Goal: Navigation & Orientation: Go to known website

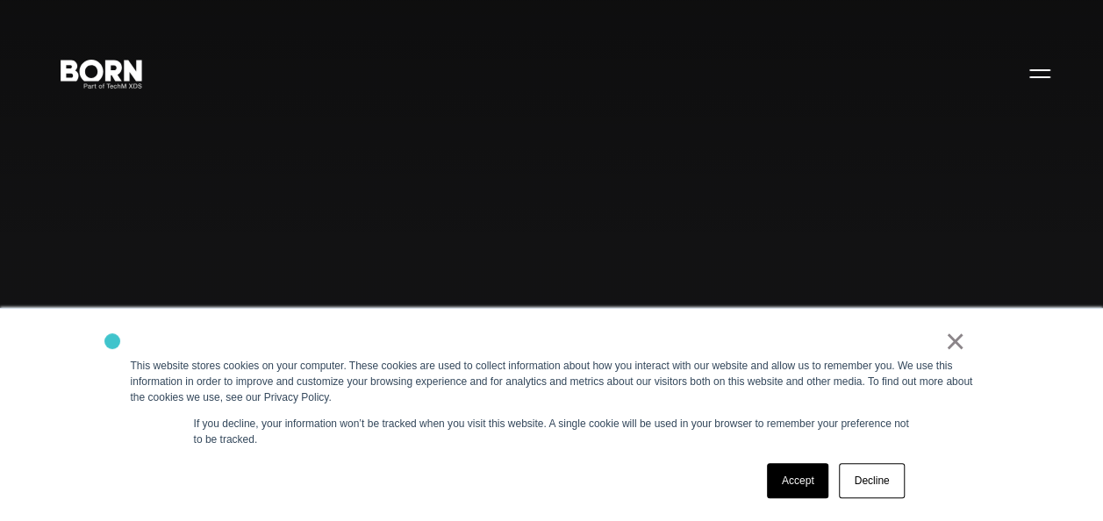
click at [113, 341] on div "× This website stores cookies on your computer. These cookies are used to colle…" at bounding box center [552, 415] width 878 height 212
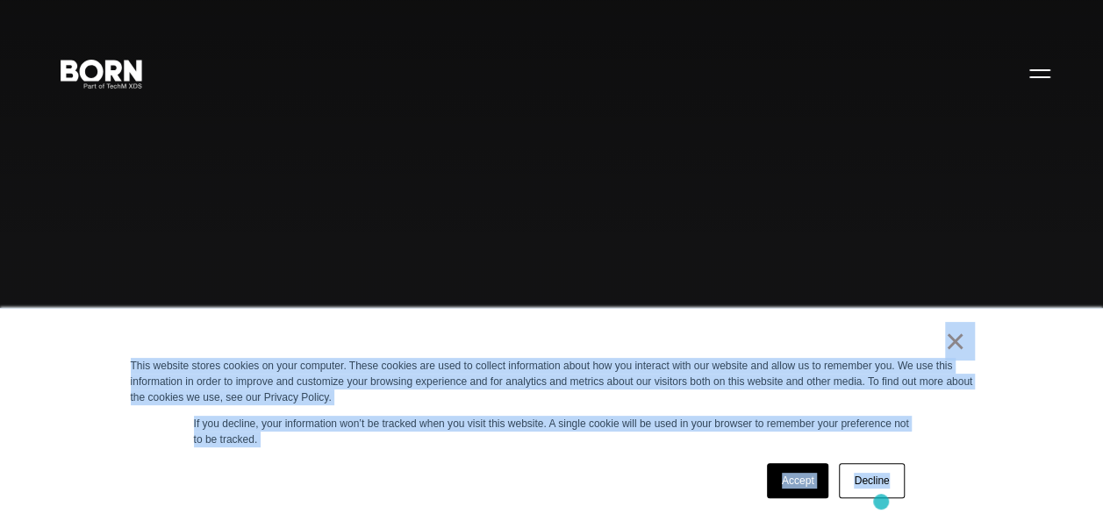
drag, startPoint x: 112, startPoint y: 341, endPoint x: 881, endPoint y: 502, distance: 785.5
click at [881, 502] on div "× This website stores cookies on your computer. These cookies are used to colle…" at bounding box center [552, 415] width 878 height 212
click at [527, 469] on div "Accept Decline" at bounding box center [520, 481] width 779 height 46
drag, startPoint x: 864, startPoint y: 327, endPoint x: 1050, endPoint y: 525, distance: 272.0
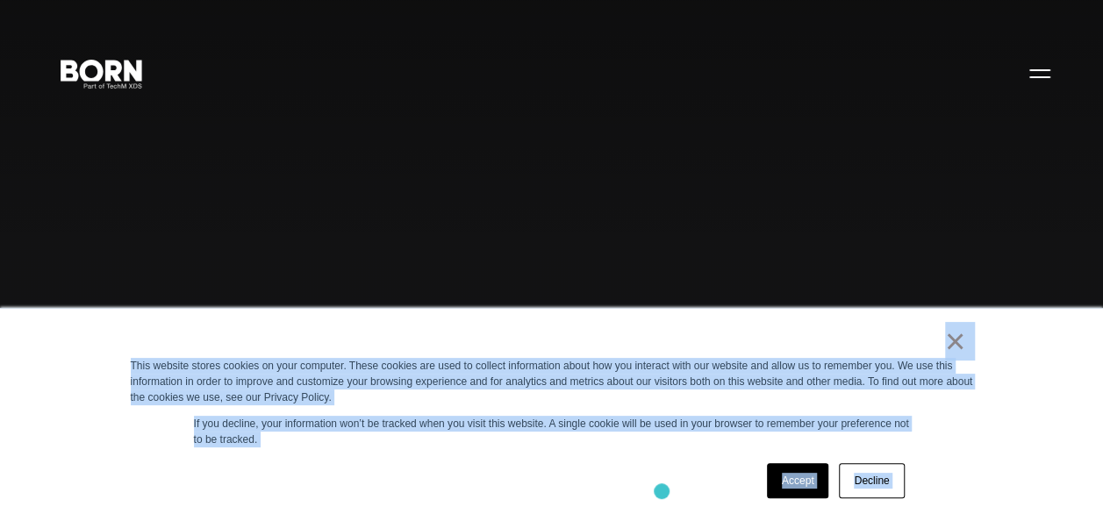
click at [661, 488] on div "Accept Decline" at bounding box center [520, 481] width 779 height 46
drag, startPoint x: 913, startPoint y: 338, endPoint x: 1065, endPoint y: 462, distance: 195.9
click at [1065, 462] on div "× This website stores cookies on your computer. These cookies are used to colle…" at bounding box center [551, 414] width 1103 height 213
click at [608, 453] on div "× This website stores cookies on your computer. These cookies are used to colle…" at bounding box center [552, 415] width 878 height 212
drag, startPoint x: 862, startPoint y: 340, endPoint x: 950, endPoint y: 469, distance: 156.0
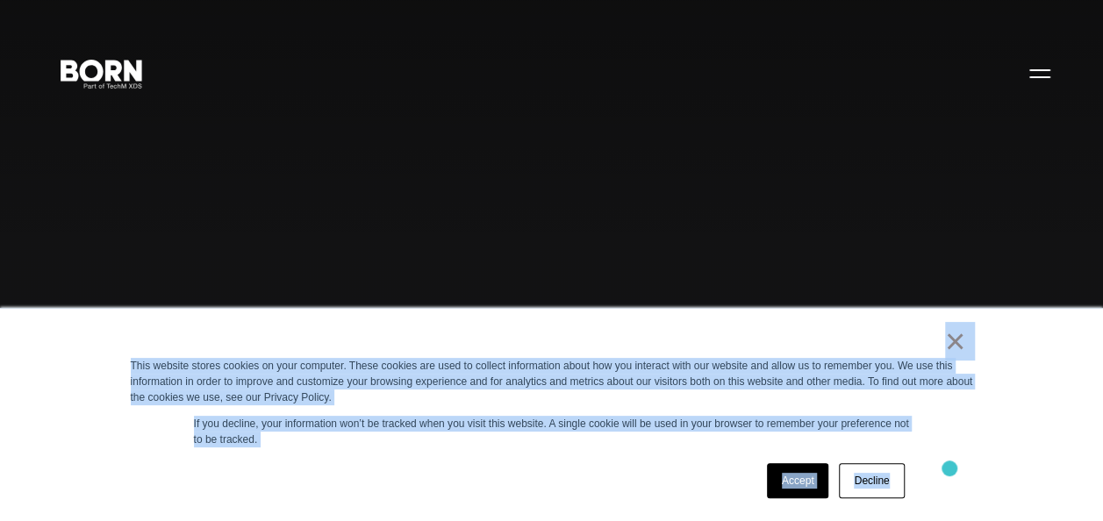
click at [950, 469] on div "× This website stores cookies on your computer. These cookies are used to colle…" at bounding box center [552, 415] width 878 height 212
click at [592, 497] on div "Accept Decline" at bounding box center [520, 481] width 779 height 46
drag, startPoint x: 908, startPoint y: 338, endPoint x: 995, endPoint y: 462, distance: 151.2
click at [995, 462] on div "× This website stores cookies on your computer. These cookies are used to colle…" at bounding box center [551, 414] width 1103 height 213
click at [651, 488] on div "Accept Decline" at bounding box center [520, 481] width 779 height 46
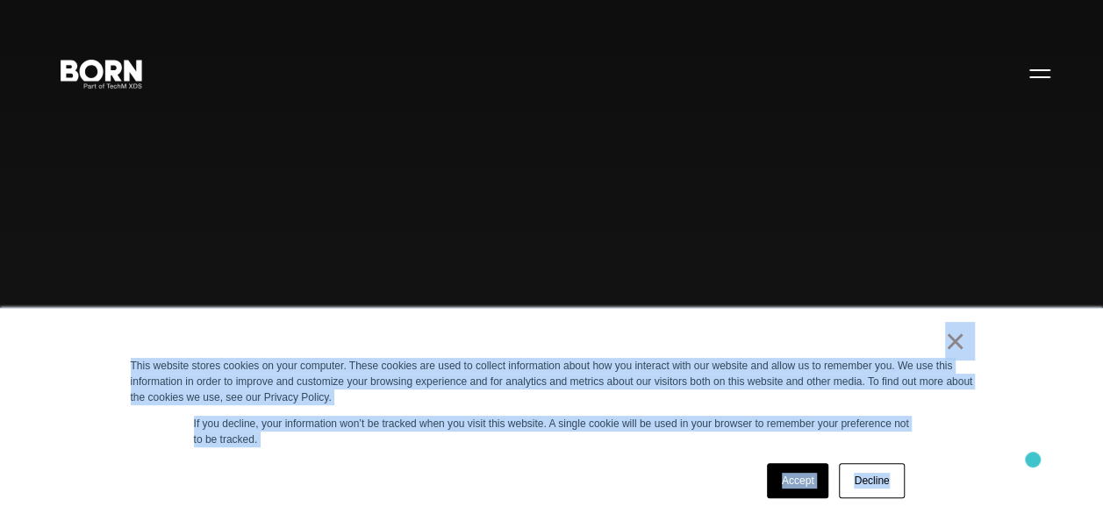
drag, startPoint x: 895, startPoint y: 339, endPoint x: 1034, endPoint y: 462, distance: 185.3
click at [1034, 462] on div "× This website stores cookies on your computer. These cookies are used to colle…" at bounding box center [551, 414] width 1103 height 213
click at [595, 470] on div "Accept Decline" at bounding box center [520, 481] width 779 height 46
drag, startPoint x: 904, startPoint y: 331, endPoint x: 1001, endPoint y: 455, distance: 157.5
click at [1001, 455] on div "× This website stores cookies on your computer. These cookies are used to colle…" at bounding box center [551, 414] width 1103 height 213
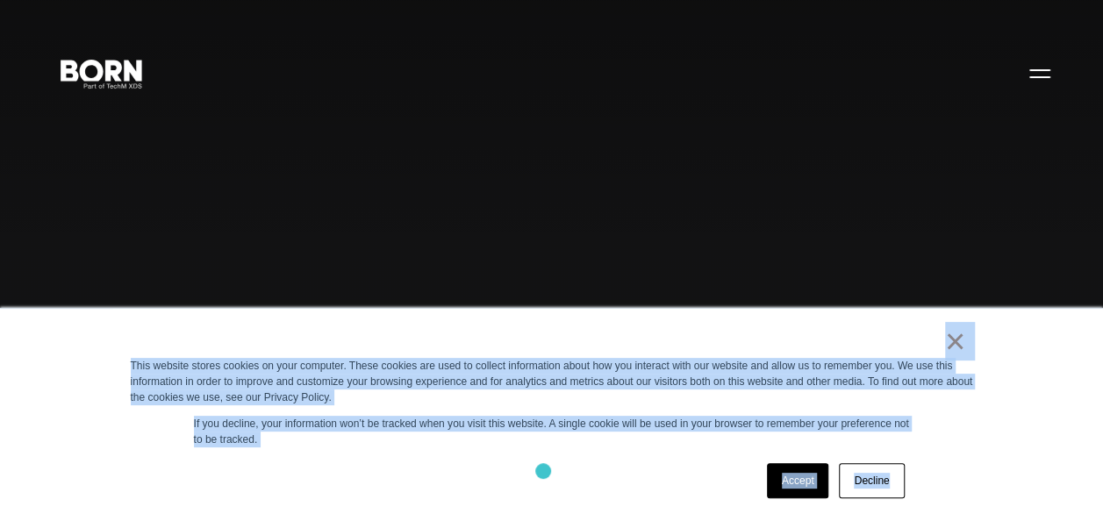
click at [542, 471] on div "Accept Decline" at bounding box center [520, 481] width 779 height 46
drag, startPoint x: 913, startPoint y: 342, endPoint x: 966, endPoint y: 456, distance: 126.0
click at [966, 456] on div "× This website stores cookies on your computer. These cookies are used to colle…" at bounding box center [552, 415] width 878 height 212
click at [516, 487] on div "Accept Decline" at bounding box center [520, 481] width 779 height 46
drag, startPoint x: 886, startPoint y: 341, endPoint x: 1004, endPoint y: 495, distance: 194.2
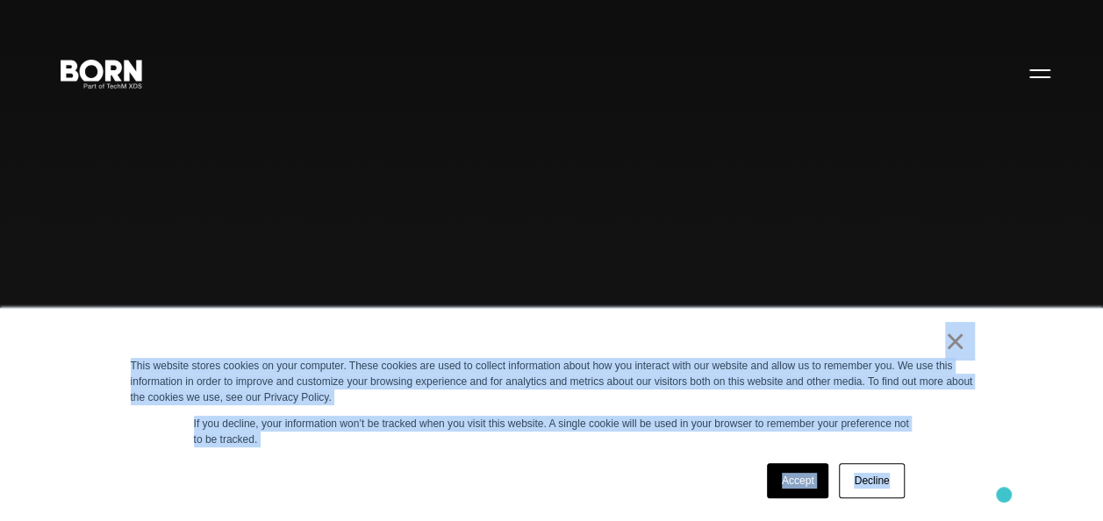
click at [1004, 495] on div "× This website stores cookies on your computer. These cookies are used to colle…" at bounding box center [551, 414] width 1103 height 213
click at [585, 469] on div "Accept Decline" at bounding box center [520, 481] width 779 height 46
drag, startPoint x: 876, startPoint y: 337, endPoint x: 1004, endPoint y: 480, distance: 192.1
click at [1004, 480] on div "× This website stores cookies on your computer. These cookies are used to colle…" at bounding box center [551, 414] width 1103 height 213
click at [674, 491] on div "Accept Decline" at bounding box center [520, 481] width 779 height 46
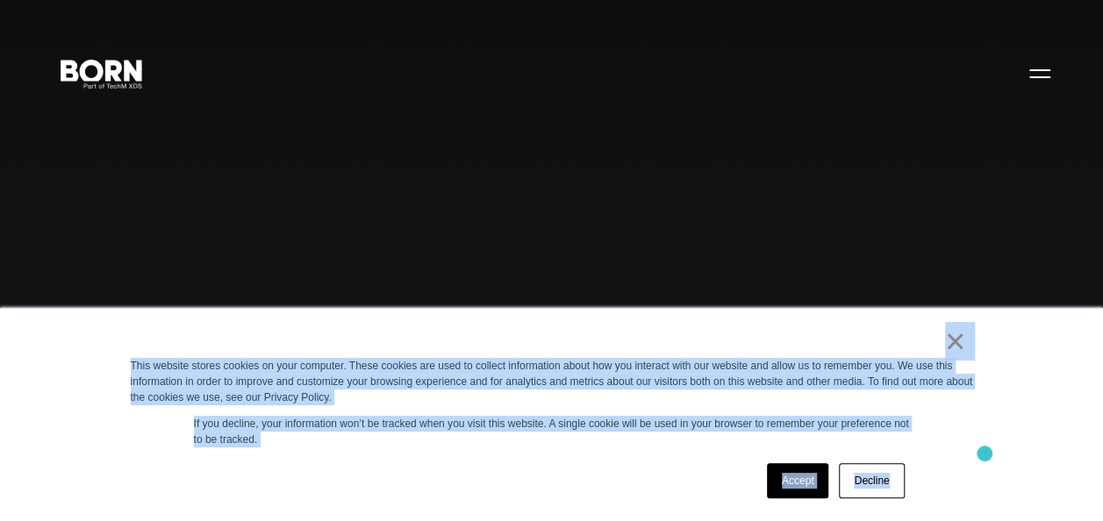
drag, startPoint x: 921, startPoint y: 348, endPoint x: 986, endPoint y: 456, distance: 126.0
click at [986, 456] on div "× This website stores cookies on your computer. These cookies are used to colle…" at bounding box center [552, 415] width 878 height 212
click at [555, 470] on div "Accept Decline" at bounding box center [520, 481] width 779 height 46
drag, startPoint x: 877, startPoint y: 335, endPoint x: 1030, endPoint y: 471, distance: 205.2
click at [1030, 471] on div "× This website stores cookies on your computer. These cookies are used to colle…" at bounding box center [551, 414] width 1103 height 213
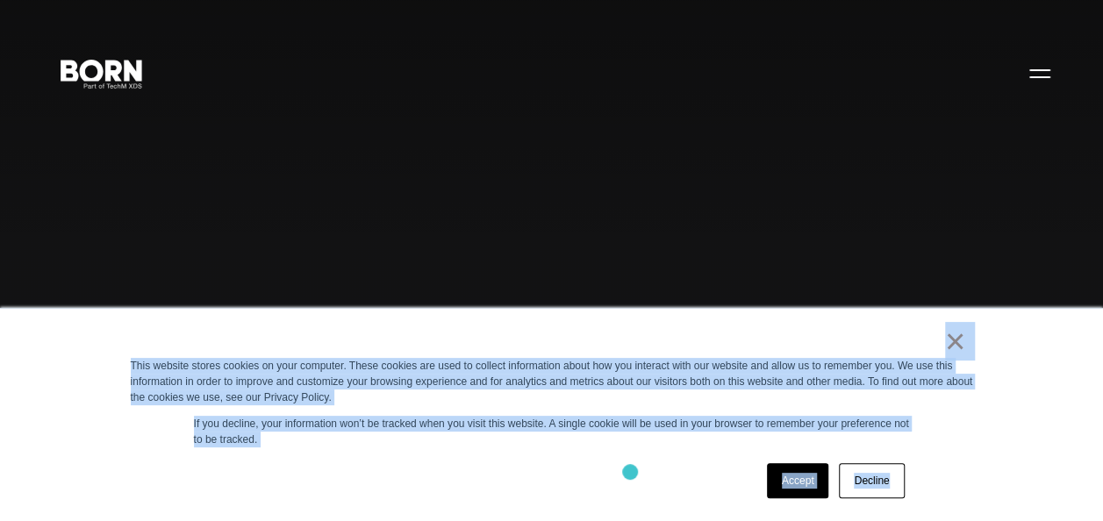
click at [630, 472] on div "Accept Decline" at bounding box center [520, 481] width 779 height 46
drag, startPoint x: 919, startPoint y: 327, endPoint x: 976, endPoint y: 463, distance: 147.5
click at [976, 463] on div "× This website stores cookies on your computer. These cookies are used to colle…" at bounding box center [552, 415] width 878 height 212
click at [477, 472] on div "Accept Decline" at bounding box center [520, 481] width 779 height 46
drag, startPoint x: 843, startPoint y: 342, endPoint x: 942, endPoint y: 496, distance: 182.4
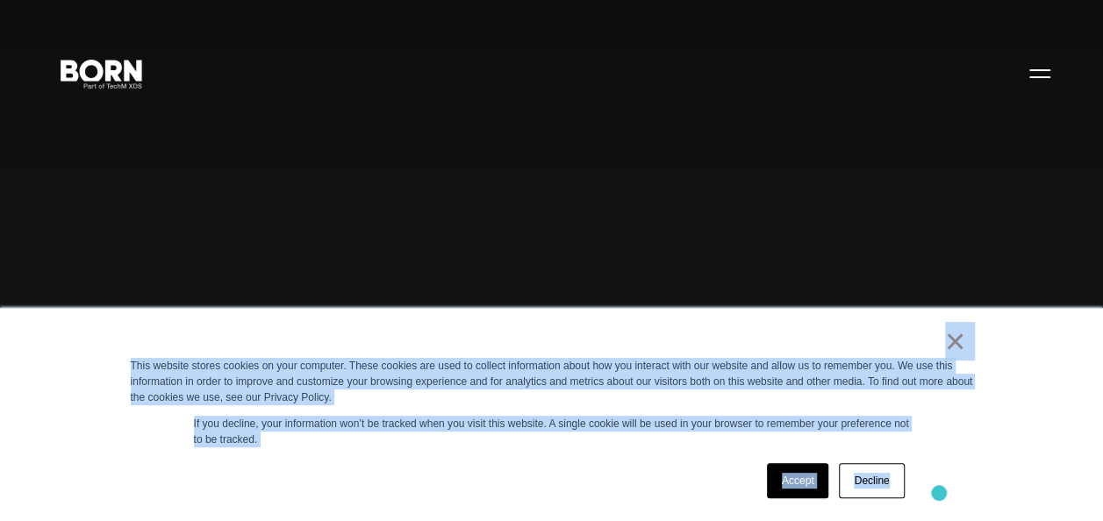
click at [942, 496] on div "× This website stores cookies on your computer. These cookies are used to colle…" at bounding box center [552, 415] width 878 height 212
click at [583, 477] on div "Accept Decline" at bounding box center [520, 481] width 779 height 46
drag, startPoint x: 897, startPoint y: 333, endPoint x: 987, endPoint y: 473, distance: 166.5
click at [987, 473] on div "× This website stores cookies on your computer. These cookies are used to colle…" at bounding box center [552, 415] width 878 height 212
click at [428, 486] on div "Accept Decline" at bounding box center [520, 481] width 779 height 46
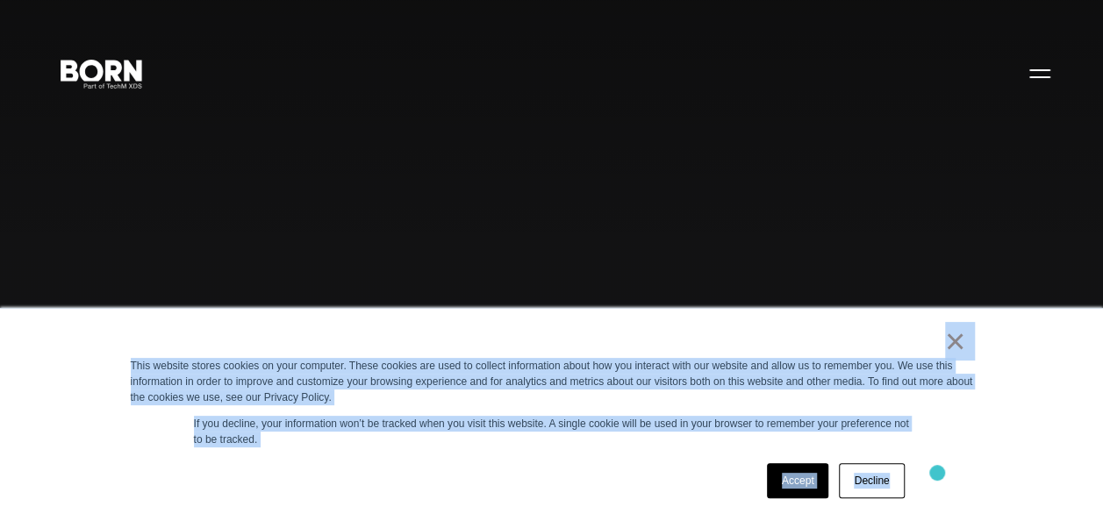
drag, startPoint x: 911, startPoint y: 336, endPoint x: 938, endPoint y: 474, distance: 140.5
click at [938, 474] on div "× This website stores cookies on your computer. These cookies are used to colle…" at bounding box center [552, 415] width 878 height 212
click at [621, 474] on div "Accept Decline" at bounding box center [520, 481] width 779 height 46
drag, startPoint x: 157, startPoint y: 322, endPoint x: 902, endPoint y: 502, distance: 766.6
click at [902, 502] on div "× This website stores cookies on your computer. These cookies are used to colle…" at bounding box center [552, 415] width 878 height 212
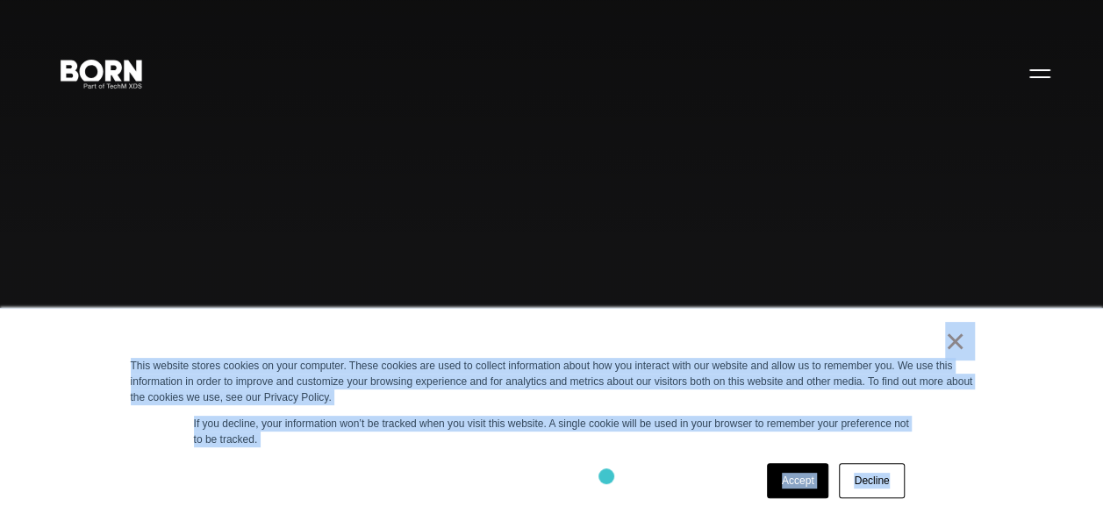
click at [606, 477] on div "Accept Decline" at bounding box center [520, 481] width 779 height 46
drag, startPoint x: 897, startPoint y: 330, endPoint x: 958, endPoint y: 476, distance: 158.1
click at [958, 476] on div "× This website stores cookies on your computer. These cookies are used to colle…" at bounding box center [552, 415] width 878 height 212
click at [530, 474] on div "Accept Decline" at bounding box center [520, 481] width 779 height 46
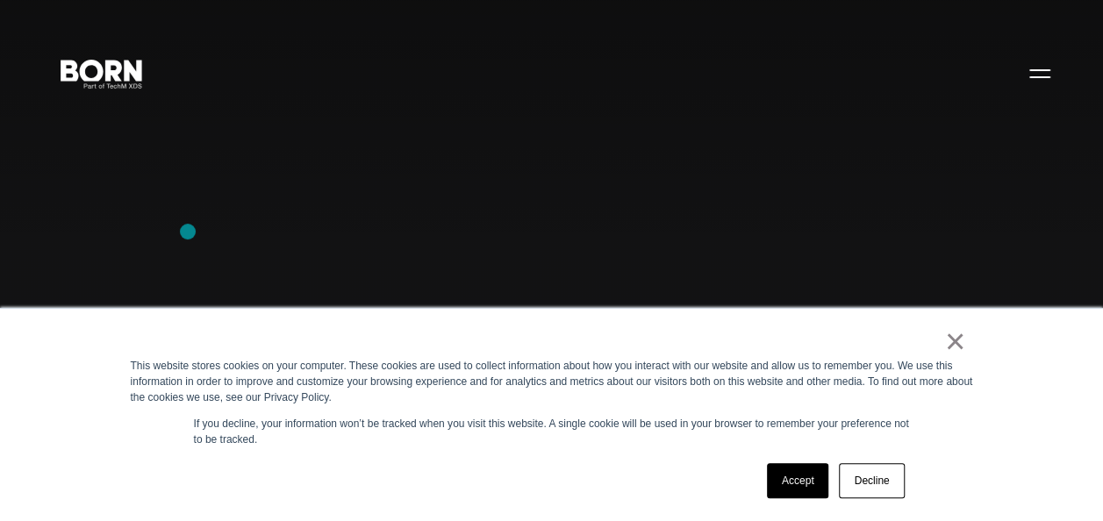
click at [188, 232] on div "Combining creative, content, and commerce to drive change. Imagine, build, and …" at bounding box center [551, 260] width 1103 height 521
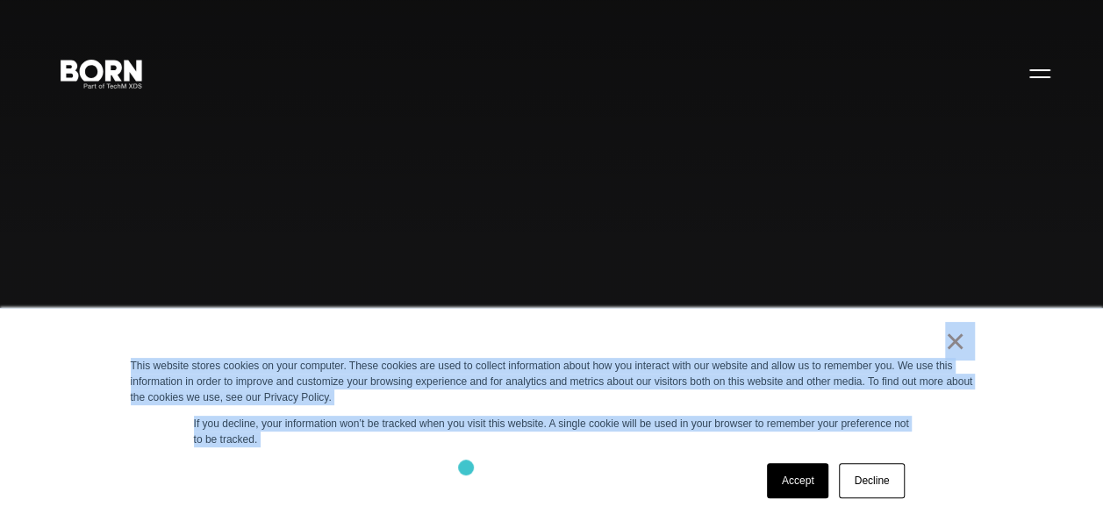
drag, startPoint x: 154, startPoint y: 332, endPoint x: 466, endPoint y: 468, distance: 340.0
click at [466, 468] on div "× This website stores cookies on your computer. These cookies are used to colle…" at bounding box center [552, 415] width 878 height 212
click at [468, 470] on div "Accept Decline" at bounding box center [520, 481] width 779 height 46
click at [520, 482] on div "Accept Decline" at bounding box center [520, 481] width 779 height 46
drag, startPoint x: 811, startPoint y: 343, endPoint x: 959, endPoint y: 465, distance: 192.1
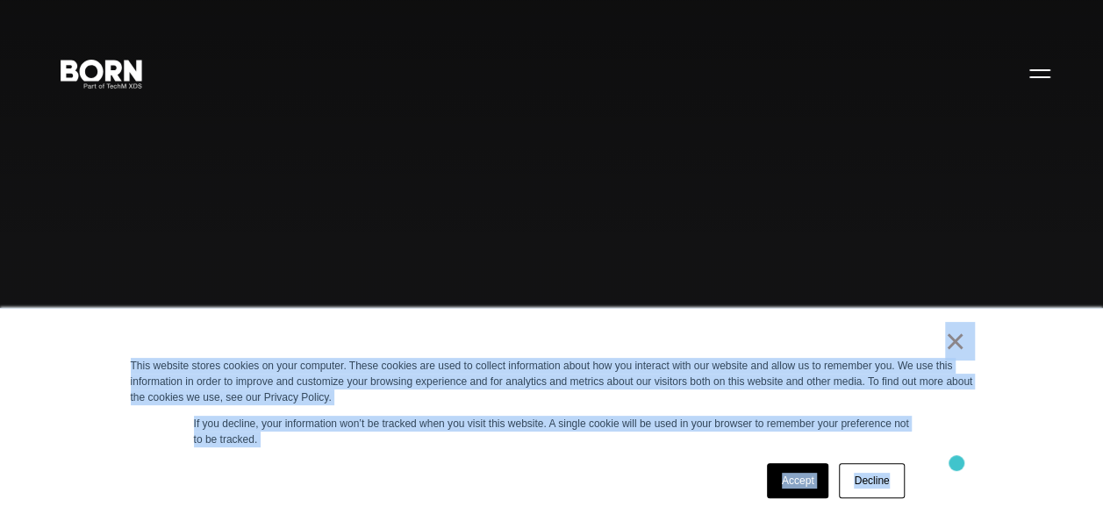
click at [959, 465] on div "× This website stores cookies on your computer. These cookies are used to colle…" at bounding box center [552, 415] width 878 height 212
click at [543, 469] on div "Accept Decline" at bounding box center [520, 481] width 779 height 46
drag, startPoint x: 906, startPoint y: 333, endPoint x: 993, endPoint y: 454, distance: 149.1
click at [993, 454] on div "× This website stores cookies on your computer. These cookies are used to colle…" at bounding box center [551, 414] width 1103 height 213
click at [624, 463] on div "Accept Decline" at bounding box center [520, 481] width 779 height 46
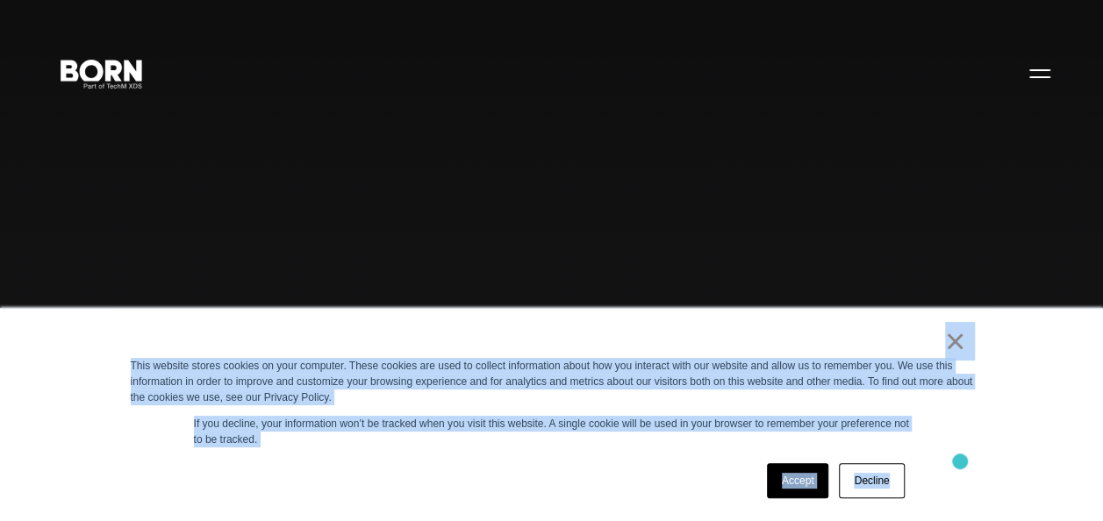
drag, startPoint x: 864, startPoint y: 345, endPoint x: 960, endPoint y: 462, distance: 151.5
click at [960, 462] on div "× This website stores cookies on your computer. These cookies are used to colle…" at bounding box center [552, 415] width 878 height 212
drag, startPoint x: 960, startPoint y: 462, endPoint x: 979, endPoint y: 494, distance: 37.3
click at [979, 494] on div "× This website stores cookies on your computer. These cookies are used to colle…" at bounding box center [552, 415] width 878 height 212
click at [553, 496] on div "Accept Decline" at bounding box center [520, 481] width 779 height 46
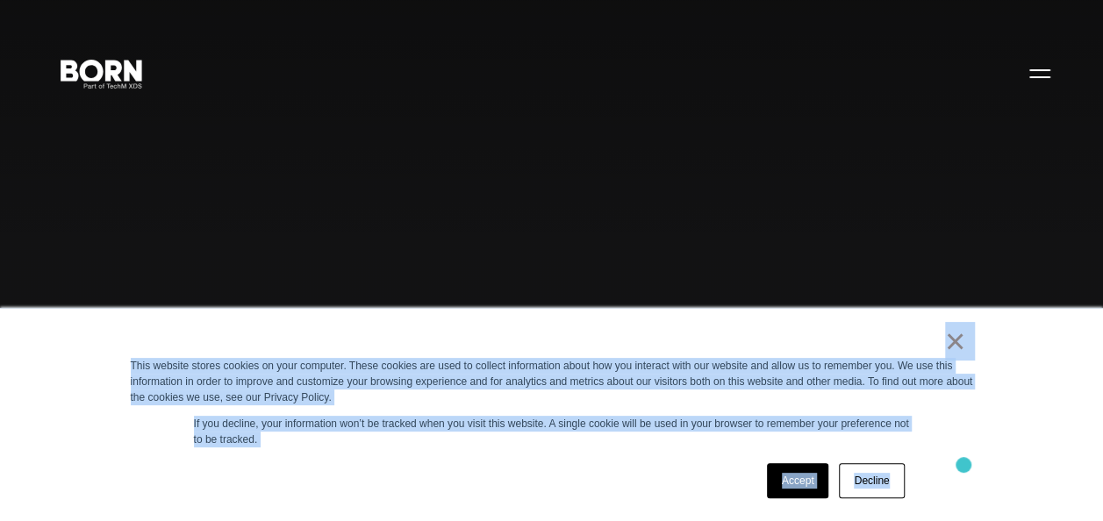
drag, startPoint x: 872, startPoint y: 377, endPoint x: 964, endPoint y: 467, distance: 129.1
click at [964, 467] on div "× This website stores cookies on your computer. These cookies are used to colle…" at bounding box center [552, 415] width 878 height 212
click at [603, 473] on div "Accept Decline" at bounding box center [520, 481] width 779 height 46
drag, startPoint x: 824, startPoint y: 348, endPoint x: 975, endPoint y: 480, distance: 200.9
click at [975, 480] on div "× This website stores cookies on your computer. These cookies are used to colle…" at bounding box center [552, 415] width 878 height 212
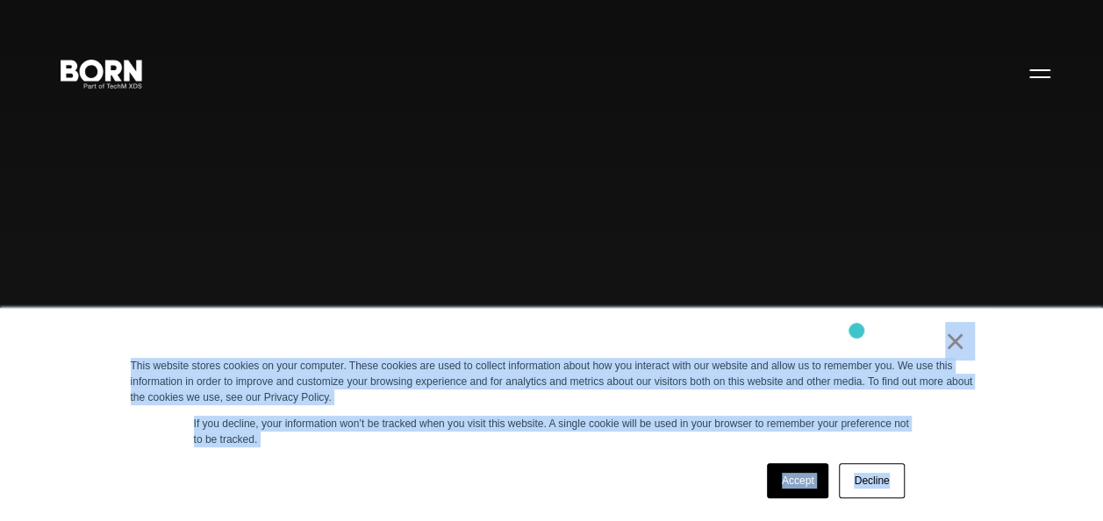
click at [857, 331] on div "× This website stores cookies on your computer. These cookies are used to colle…" at bounding box center [552, 415] width 878 height 212
drag, startPoint x: 859, startPoint y: 332, endPoint x: 995, endPoint y: 449, distance: 179.8
click at [995, 449] on div "× This website stores cookies on your computer. These cookies are used to colle…" at bounding box center [551, 414] width 1103 height 213
drag, startPoint x: 995, startPoint y: 449, endPoint x: 864, endPoint y: 324, distance: 181.9
click at [864, 324] on div "× This website stores cookies on your computer. These cookies are used to colle…" at bounding box center [552, 415] width 878 height 212
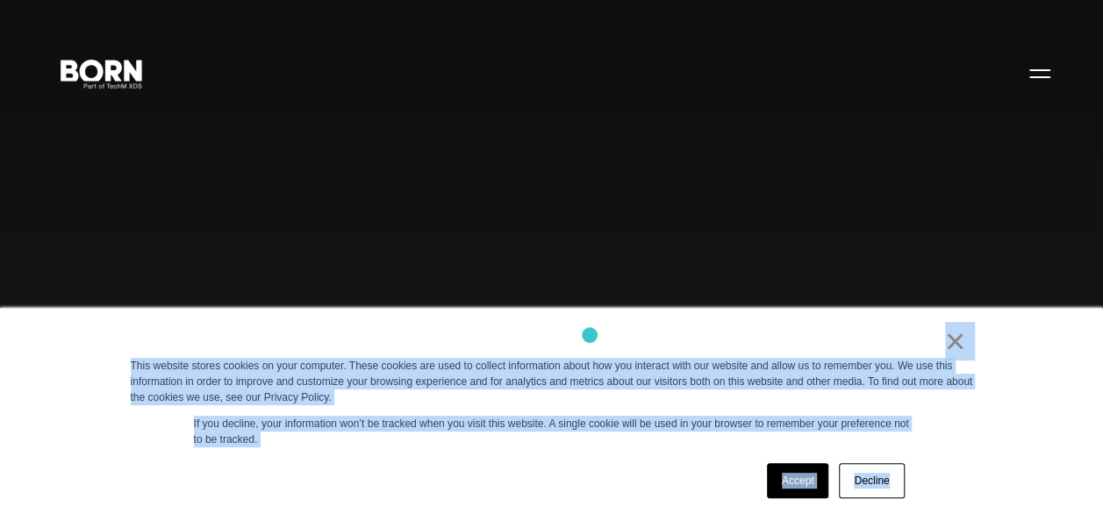
click at [590, 335] on div "×" at bounding box center [549, 346] width 836 height 25
drag, startPoint x: 592, startPoint y: 335, endPoint x: 914, endPoint y: 472, distance: 349.2
click at [914, 472] on div "× This website stores cookies on your computer. These cookies are used to colle…" at bounding box center [552, 415] width 878 height 212
click at [631, 477] on div "Accept Decline" at bounding box center [520, 481] width 779 height 46
drag, startPoint x: 837, startPoint y: 335, endPoint x: 929, endPoint y: 470, distance: 162.9
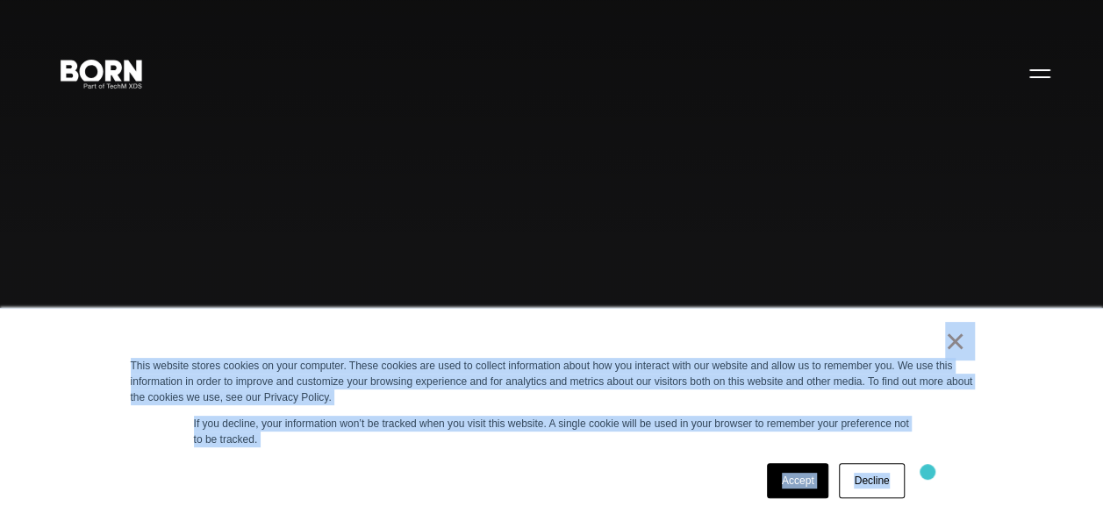
click at [929, 470] on div "× This website stores cookies on your computer. These cookies are used to colle…" at bounding box center [552, 415] width 878 height 212
click at [582, 479] on div "Accept Decline" at bounding box center [520, 481] width 779 height 46
drag, startPoint x: 866, startPoint y: 333, endPoint x: 978, endPoint y: 441, distance: 155.2
click at [978, 441] on div "× This website stores cookies on your computer. These cookies are used to colle…" at bounding box center [552, 415] width 878 height 212
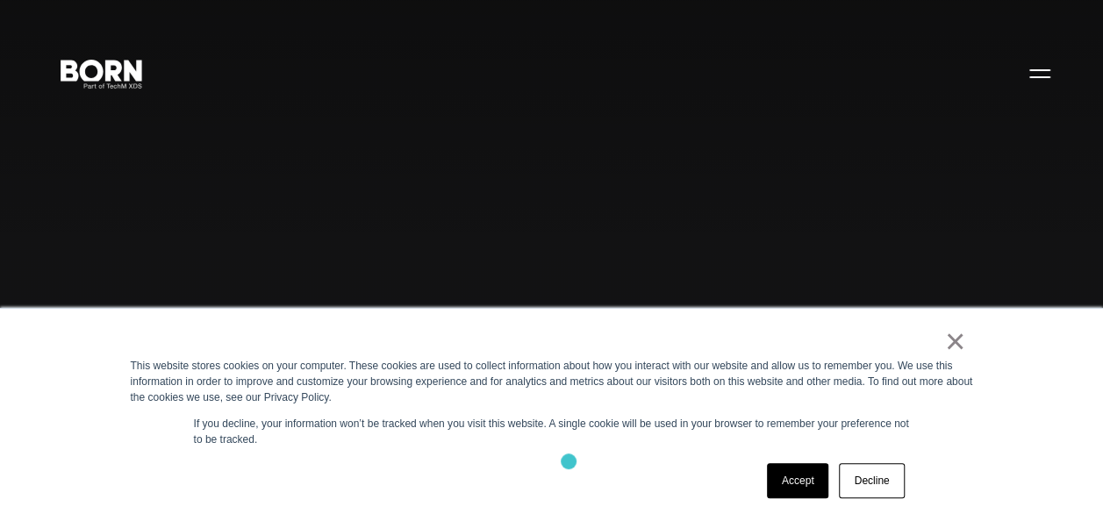
click at [569, 462] on div "Accept Decline" at bounding box center [520, 481] width 779 height 46
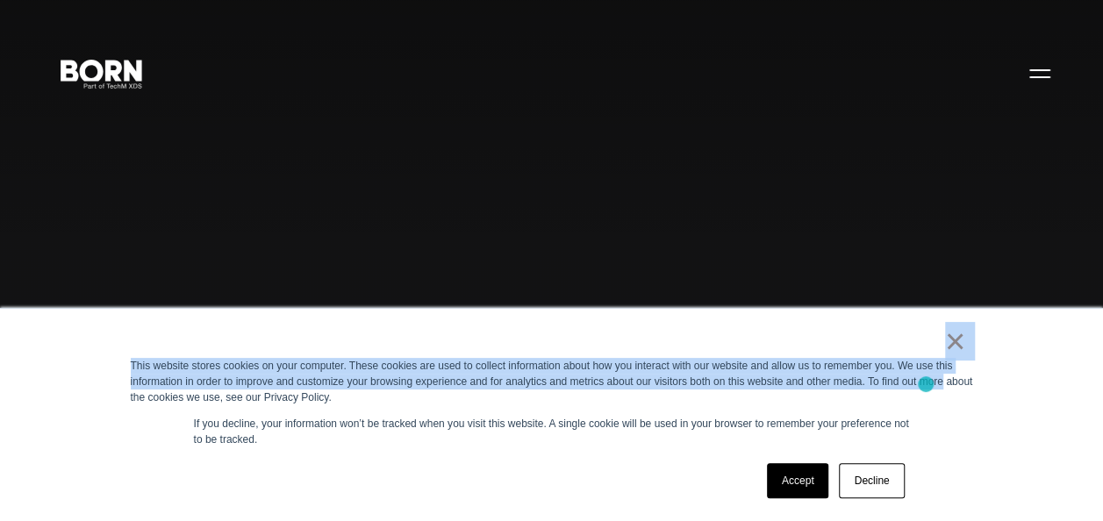
drag, startPoint x: 849, startPoint y: 339, endPoint x: 949, endPoint y: 384, distance: 110.0
click at [949, 384] on div "× This website stores cookies on your computer. These cookies are used to colle…" at bounding box center [552, 415] width 878 height 212
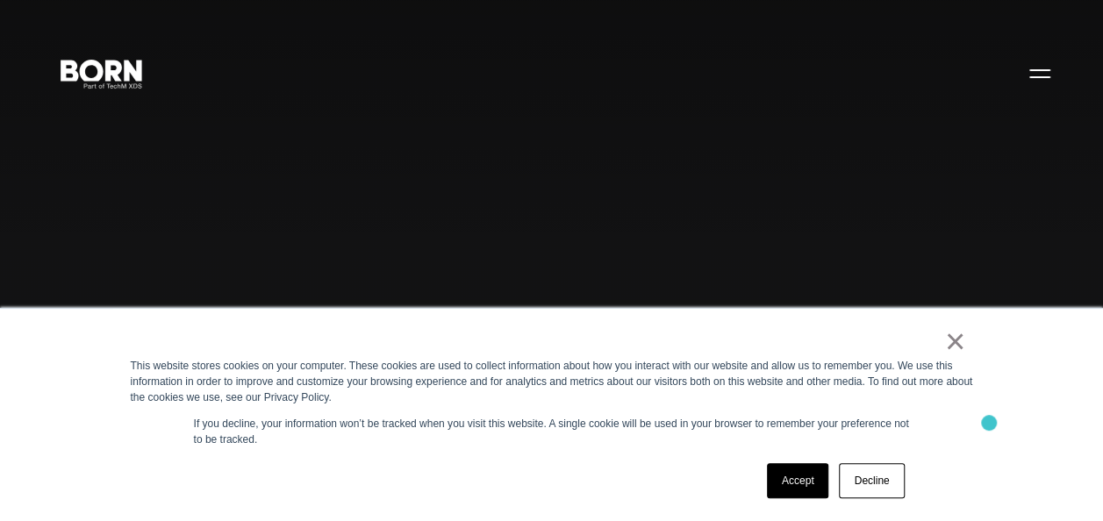
drag, startPoint x: 949, startPoint y: 384, endPoint x: 989, endPoint y: 423, distance: 55.9
click at [989, 423] on div "× This website stores cookies on your computer. These cookies are used to colle…" at bounding box center [552, 415] width 878 height 212
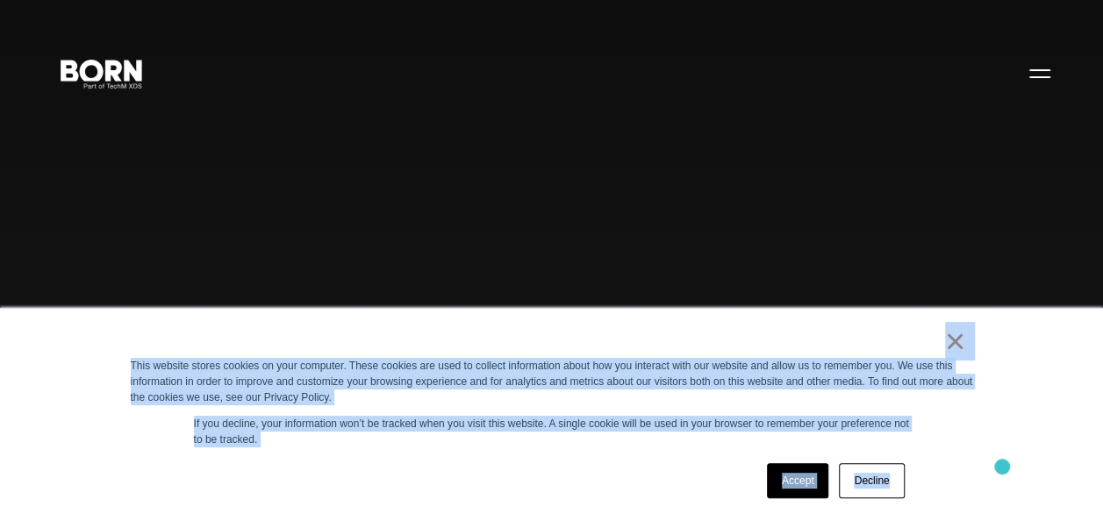
drag, startPoint x: 920, startPoint y: 370, endPoint x: 1002, endPoint y: 466, distance: 127.0
click at [1002, 466] on div "× This website stores cookies on your computer. These cookies are used to colle…" at bounding box center [551, 414] width 1103 height 213
drag, startPoint x: 1002, startPoint y: 466, endPoint x: 992, endPoint y: 502, distance: 37.5
click at [992, 502] on div "× This website stores cookies on your computer. These cookies are used to colle…" at bounding box center [551, 414] width 1103 height 213
click at [618, 477] on div "Accept Decline" at bounding box center [520, 481] width 779 height 46
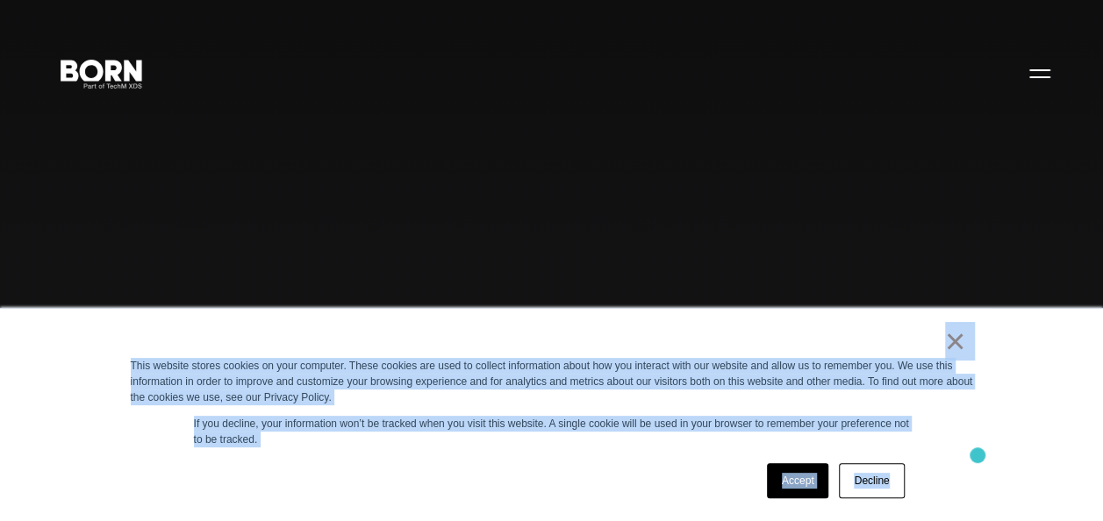
drag, startPoint x: 915, startPoint y: 341, endPoint x: 978, endPoint y: 456, distance: 131.2
click at [978, 456] on div "× This website stores cookies on your computer. These cookies are used to colle…" at bounding box center [552, 415] width 878 height 212
click at [635, 449] on div "× This website stores cookies on your computer. These cookies are used to colle…" at bounding box center [552, 415] width 878 height 212
drag, startPoint x: 797, startPoint y: 341, endPoint x: 965, endPoint y: 451, distance: 200.8
click at [965, 451] on div "× This website stores cookies on your computer. These cookies are used to colle…" at bounding box center [552, 415] width 878 height 212
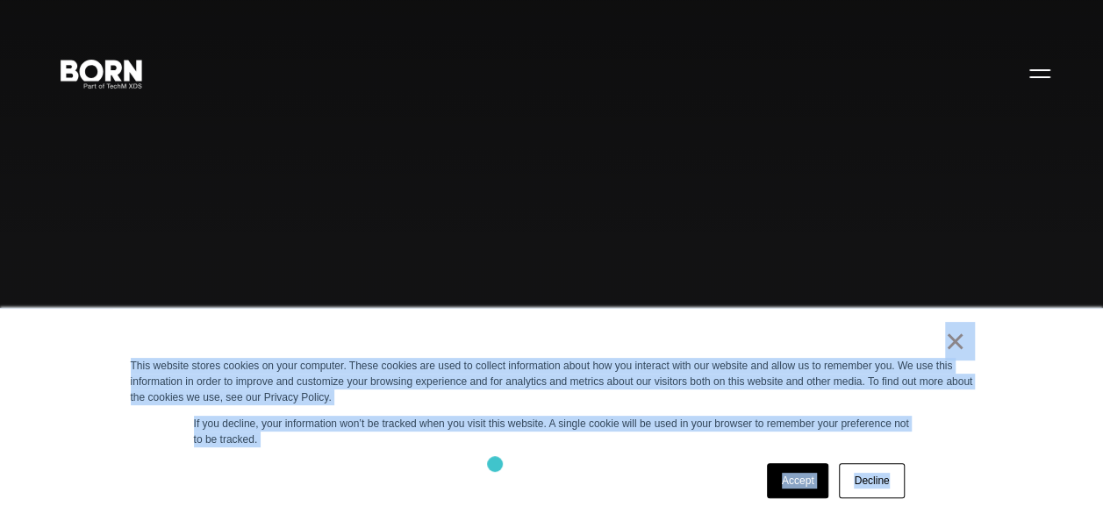
click at [495, 464] on div "Accept Decline" at bounding box center [520, 481] width 779 height 46
drag, startPoint x: 795, startPoint y: 339, endPoint x: 931, endPoint y: 483, distance: 198.1
click at [931, 483] on div "× This website stores cookies on your computer. These cookies are used to colle…" at bounding box center [552, 415] width 878 height 212
click at [541, 460] on div "Accept Decline" at bounding box center [520, 481] width 779 height 46
drag, startPoint x: 890, startPoint y: 343, endPoint x: 965, endPoint y: 444, distance: 126.0
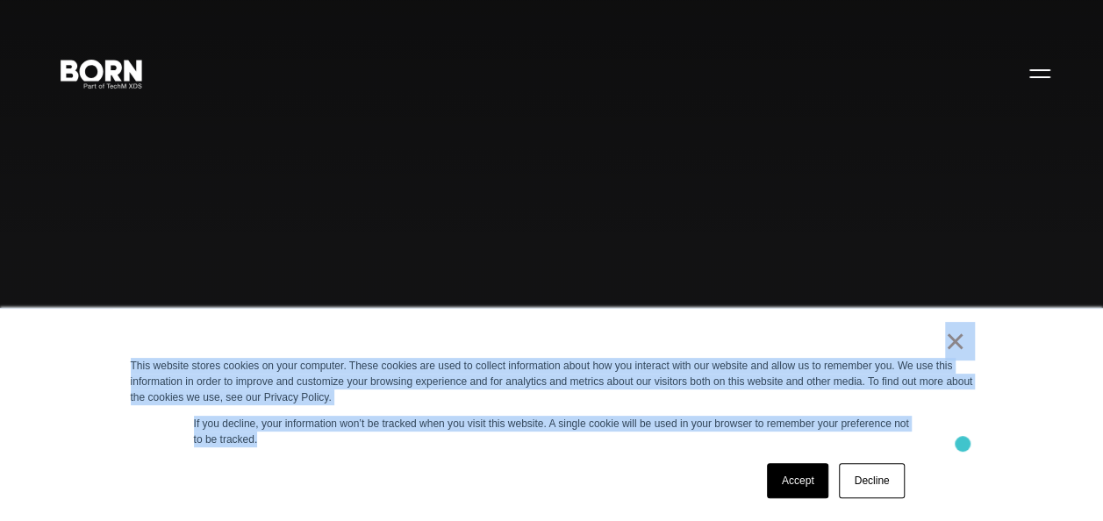
click at [965, 444] on div "× This website stores cookies on your computer. These cookies are used to colle…" at bounding box center [552, 415] width 878 height 212
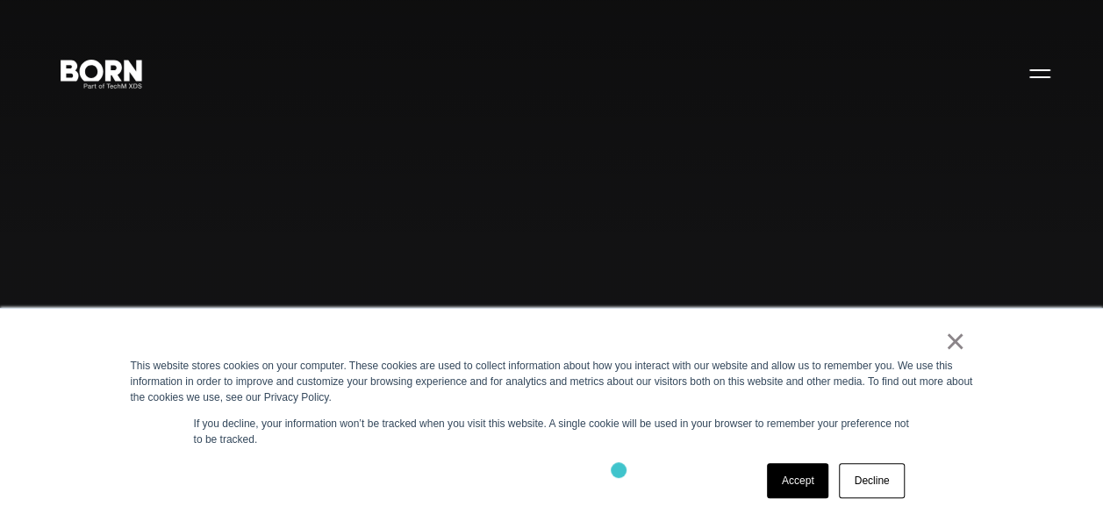
click at [619, 470] on div "Accept Decline" at bounding box center [520, 481] width 779 height 46
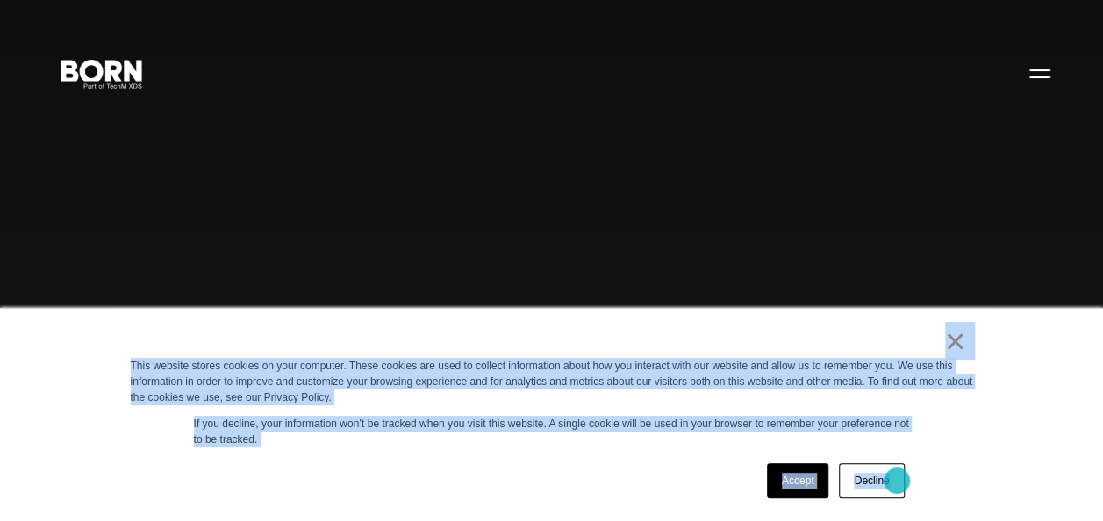
drag, startPoint x: 632, startPoint y: 346, endPoint x: 897, endPoint y: 481, distance: 297.5
click at [897, 481] on div "× This website stores cookies on your computer. These cookies are used to colle…" at bounding box center [552, 415] width 878 height 212
click at [630, 457] on div "× This website stores cookies on your computer. These cookies are used to colle…" at bounding box center [552, 415] width 878 height 212
drag, startPoint x: 905, startPoint y: 339, endPoint x: 951, endPoint y: 472, distance: 141.3
click at [951, 472] on div "× This website stores cookies on your computer. These cookies are used to colle…" at bounding box center [552, 415] width 878 height 212
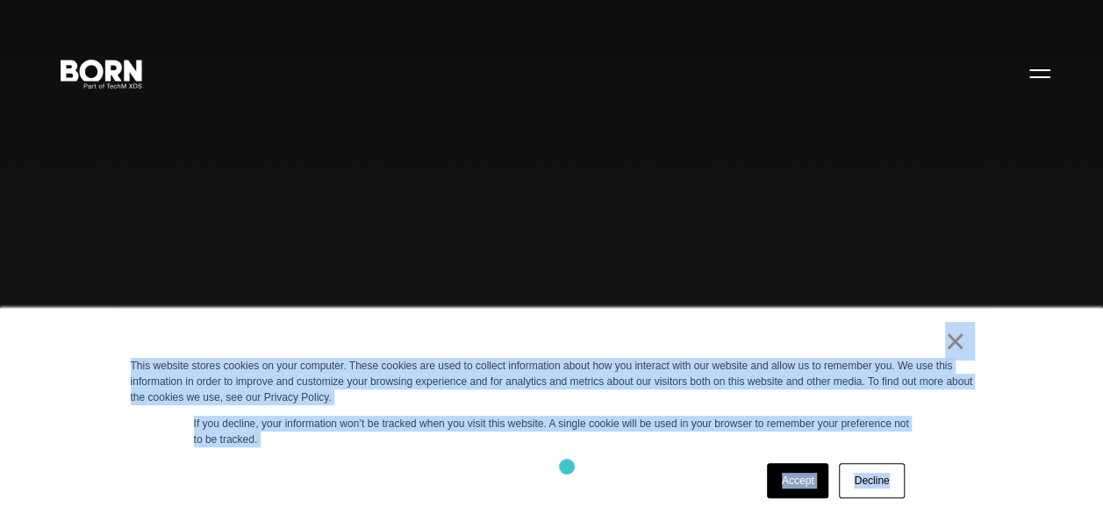
click at [567, 467] on div "Accept Decline" at bounding box center [520, 481] width 779 height 46
drag, startPoint x: 895, startPoint y: 332, endPoint x: 964, endPoint y: 462, distance: 146.8
click at [964, 462] on div "× This website stores cookies on your computer. These cookies are used to colle…" at bounding box center [552, 415] width 878 height 212
click at [656, 495] on div "Accept Decline" at bounding box center [520, 481] width 779 height 46
drag, startPoint x: 853, startPoint y: 334, endPoint x: 910, endPoint y: 462, distance: 140.3
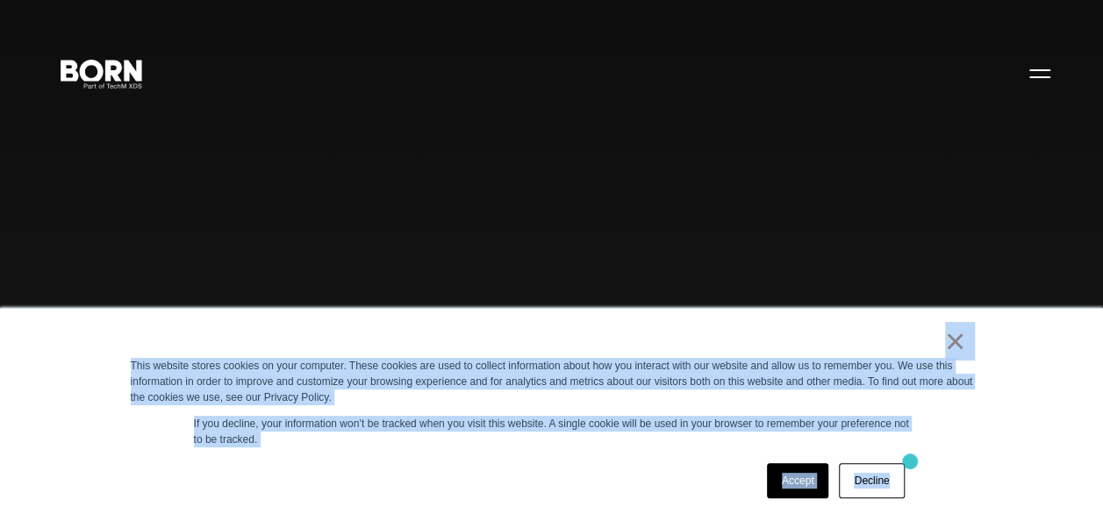
click at [910, 462] on div "× This website stores cookies on your computer. These cookies are used to colle…" at bounding box center [552, 415] width 878 height 212
click at [642, 451] on div "× This website stores cookies on your computer. These cookies are used to colle…" at bounding box center [552, 415] width 878 height 212
drag, startPoint x: 880, startPoint y: 339, endPoint x: 926, endPoint y: 500, distance: 167.8
click at [926, 500] on div "× This website stores cookies on your computer. These cookies are used to colle…" at bounding box center [552, 415] width 878 height 212
click at [641, 456] on div "× This website stores cookies on your computer. These cookies are used to colle…" at bounding box center [552, 415] width 878 height 212
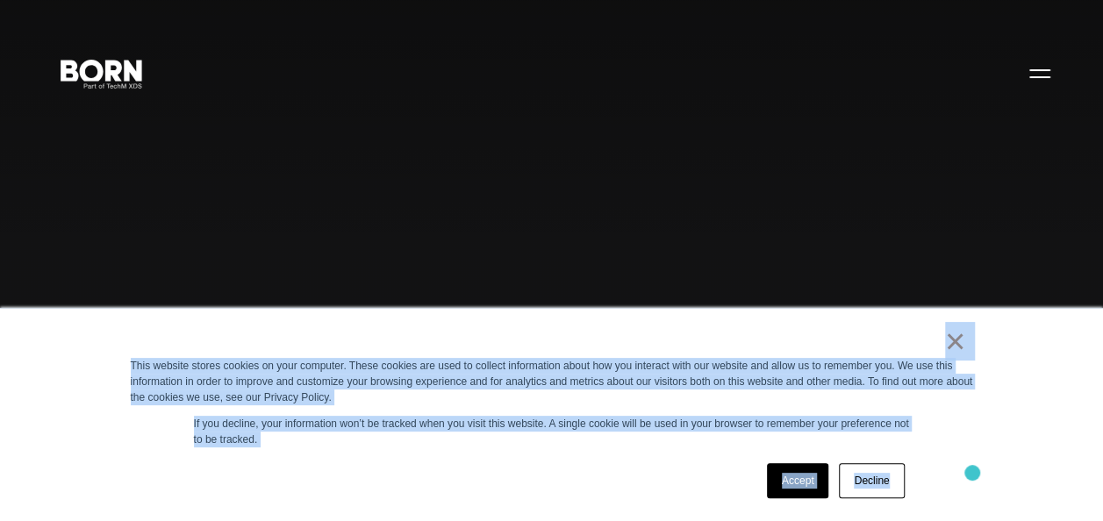
drag, startPoint x: 906, startPoint y: 337, endPoint x: 972, endPoint y: 474, distance: 152.3
click at [972, 474] on div "× This website stores cookies on your computer. These cookies are used to colle…" at bounding box center [552, 415] width 878 height 212
click at [711, 465] on div "Accept Decline" at bounding box center [520, 481] width 779 height 46
drag, startPoint x: 878, startPoint y: 339, endPoint x: 918, endPoint y: 477, distance: 144.4
click at [918, 477] on div "× This website stores cookies on your computer. These cookies are used to colle…" at bounding box center [552, 415] width 878 height 212
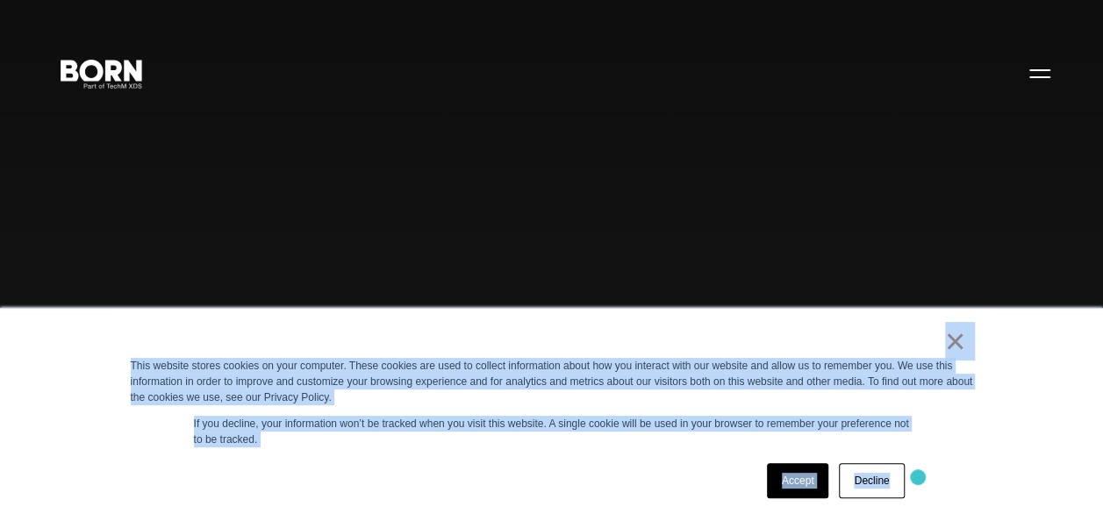
click at [618, 470] on div "Accept Decline" at bounding box center [520, 481] width 779 height 46
drag, startPoint x: 900, startPoint y: 323, endPoint x: 976, endPoint y: 464, distance: 160.6
click at [976, 464] on div "× This website stores cookies on your computer. These cookies are used to colle…" at bounding box center [552, 415] width 878 height 212
click at [651, 457] on div "× This website stores cookies on your computer. These cookies are used to colle…" at bounding box center [552, 415] width 878 height 212
drag, startPoint x: 895, startPoint y: 321, endPoint x: 995, endPoint y: 463, distance: 173.1
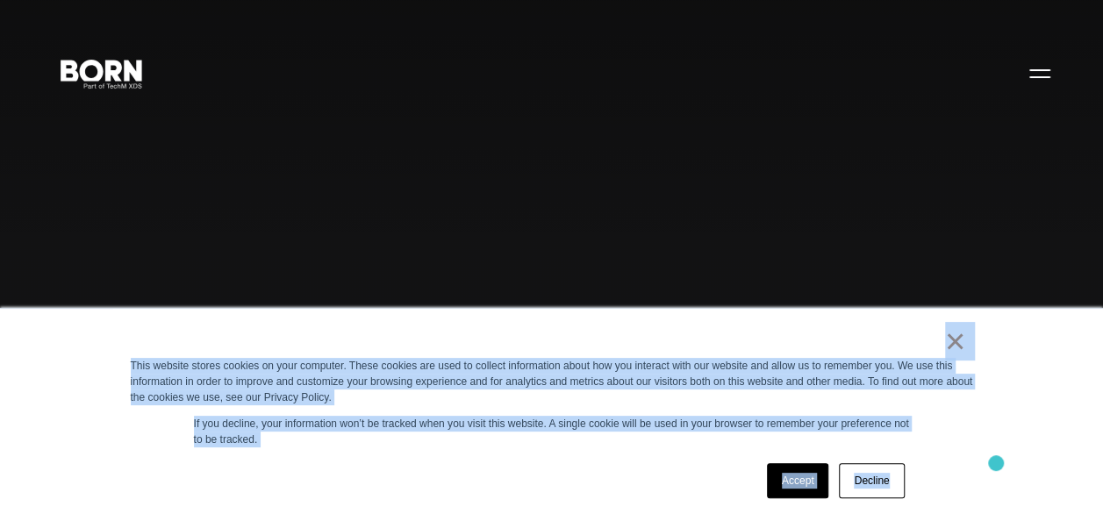
click at [995, 463] on div "× This website stores cookies on your computer. These cookies are used to colle…" at bounding box center [551, 414] width 1103 height 213
click at [700, 462] on div "Accept Decline" at bounding box center [520, 481] width 779 height 46
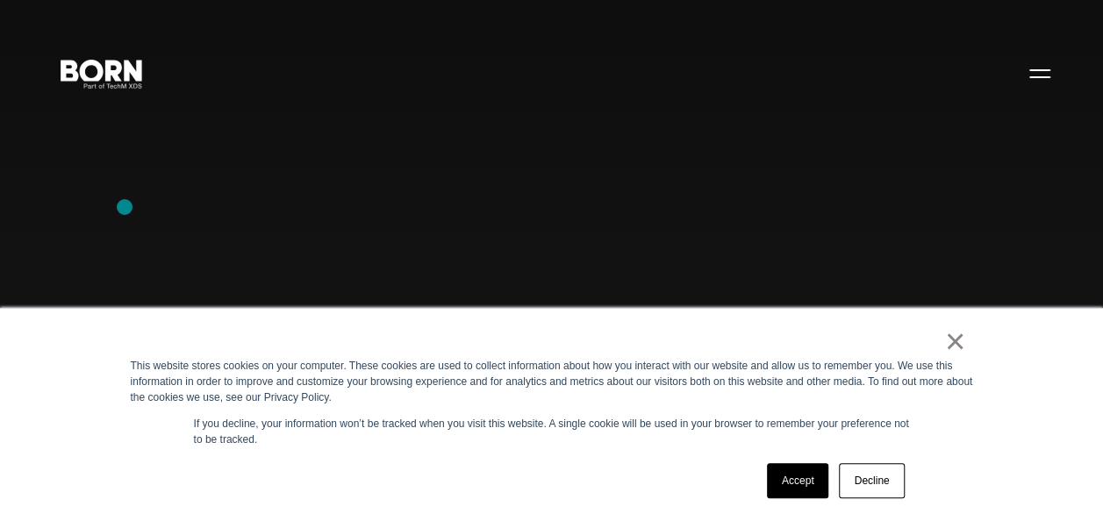
click at [125, 207] on div "Combining creative, content, and commerce to drive change. Imagine, build, and …" at bounding box center [551, 260] width 1103 height 521
click at [654, 16] on div "Combining creative, content, and commerce to drive change. Imagine, build, and …" at bounding box center [551, 260] width 1103 height 521
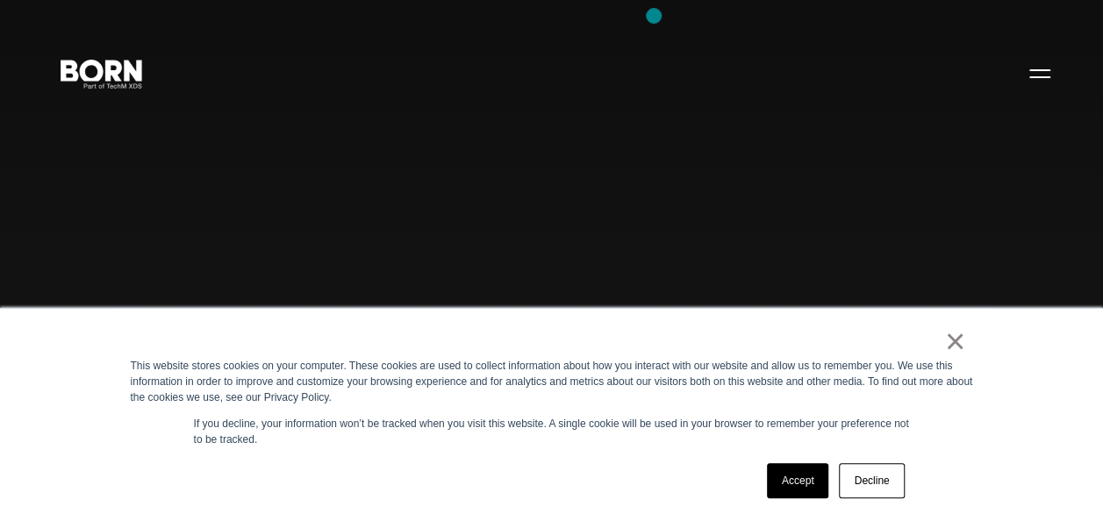
click at [654, 16] on div "Combining creative, content, and commerce to drive change. Imagine, build, and …" at bounding box center [551, 260] width 1103 height 521
click at [640, 16] on div "Combining creative, content, and commerce to drive change. Imagine, build, and …" at bounding box center [551, 260] width 1103 height 521
click at [23, 75] on div "Combining creative, content, and commerce to drive change. Imagine, build, and …" at bounding box center [551, 260] width 1103 height 521
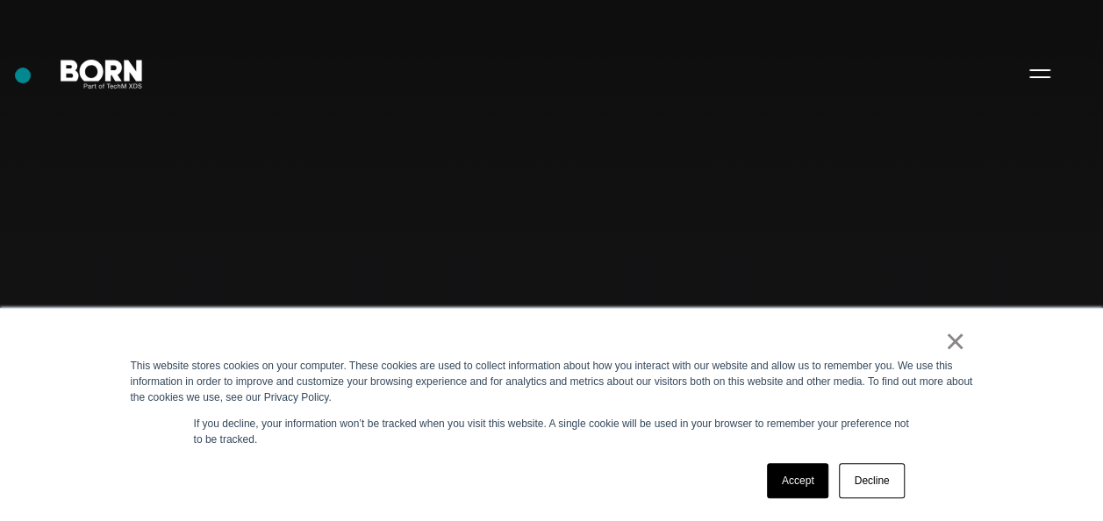
click at [23, 75] on div "Combining creative, content, and commerce to drive change. Imagine, build, and …" at bounding box center [551, 260] width 1103 height 521
click at [105, 215] on div "Combining creative, content, and commerce to drive change. Imagine, build, and …" at bounding box center [551, 260] width 1103 height 521
click at [133, 251] on div "Combining creative, content, and commerce to drive change. Imagine, build, and …" at bounding box center [551, 260] width 1103 height 521
click at [125, 258] on div "Combining creative, content, and commerce to drive change. Imagine, build, and …" at bounding box center [551, 260] width 1103 height 521
